Goal: Task Accomplishment & Management: Manage account settings

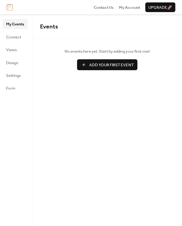
click at [13, 63] on span "Design" at bounding box center [12, 63] width 12 height 6
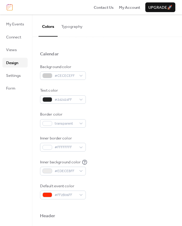
scroll to position [38, 0]
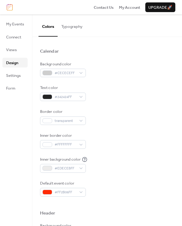
click at [11, 49] on span "Views" at bounding box center [11, 50] width 11 height 6
